Goal: Find specific page/section: Find specific page/section

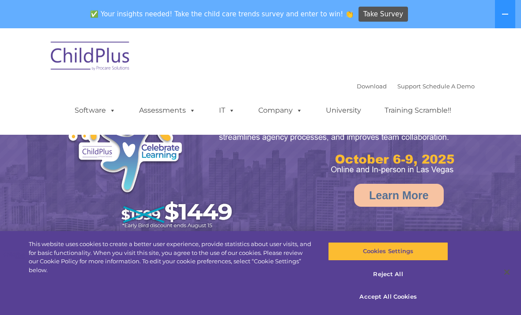
select select "MEDIUM"
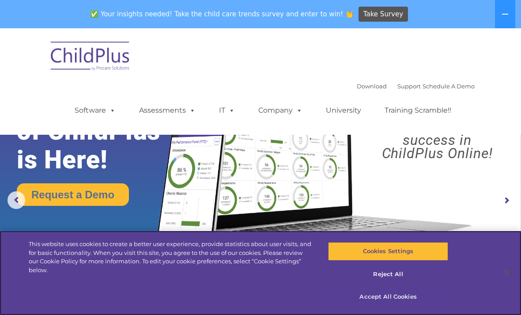
click at [401, 298] on button "Accept All Cookies" at bounding box center [388, 296] width 120 height 19
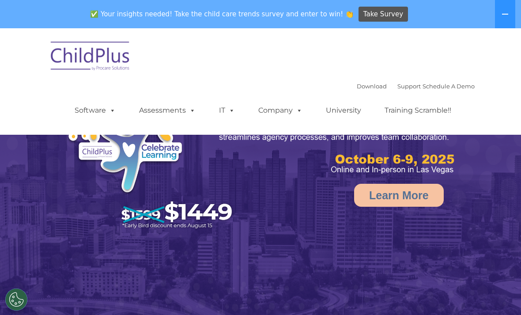
select select "MEDIUM"
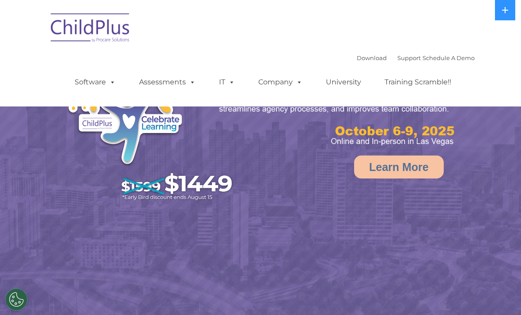
select select "MEDIUM"
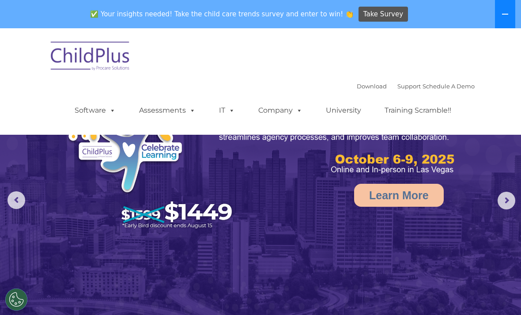
click at [503, 18] on button at bounding box center [505, 14] width 20 height 28
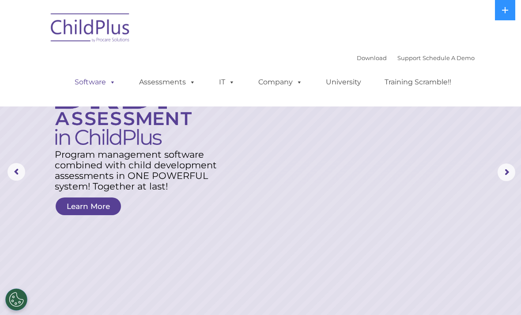
click at [104, 87] on link "Software" at bounding box center [95, 82] width 59 height 18
